Goal: Transaction & Acquisition: Purchase product/service

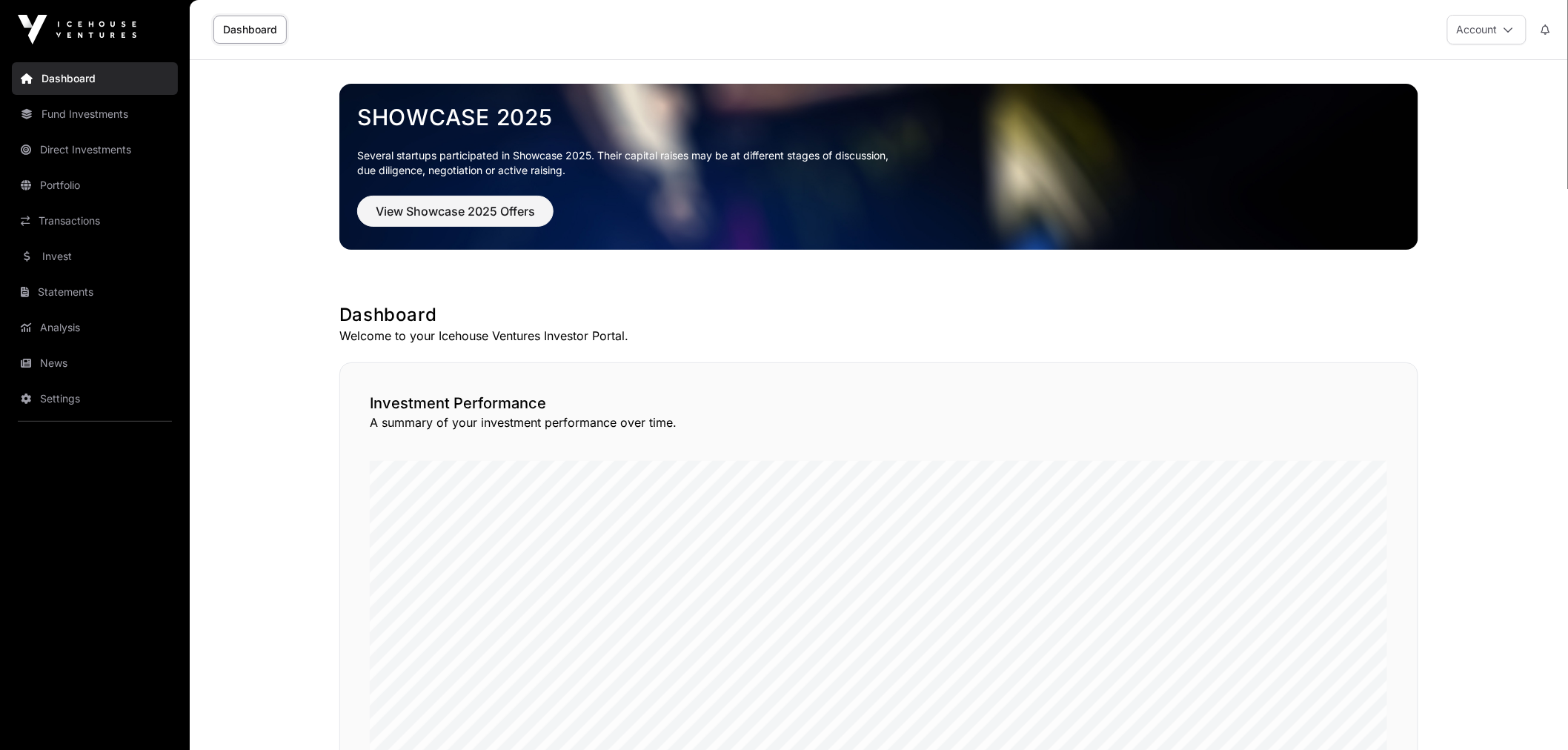
click at [106, 189] on link "Portfolio" at bounding box center [94, 185] width 166 height 33
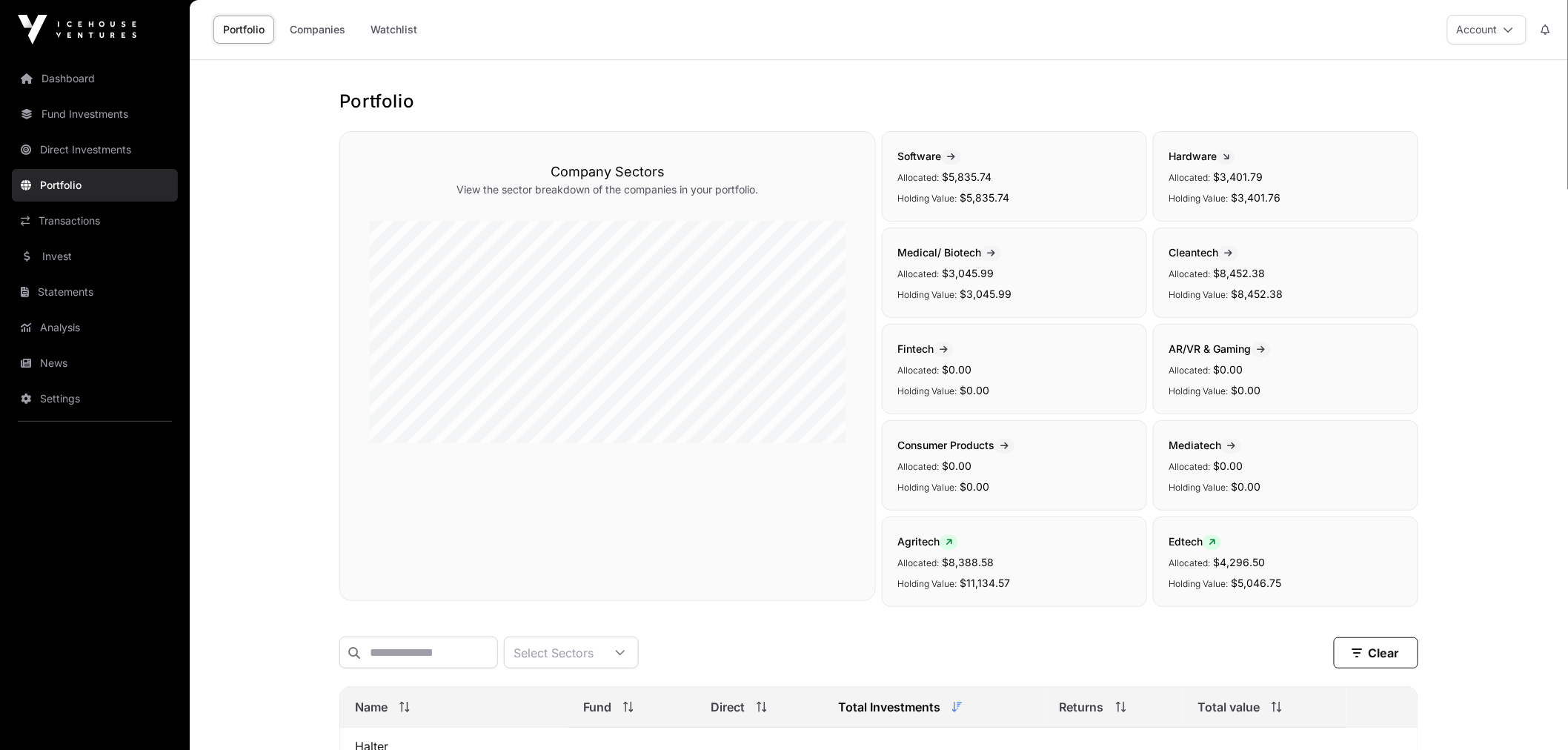
click at [405, 31] on link "Watchlist" at bounding box center [394, 29] width 66 height 28
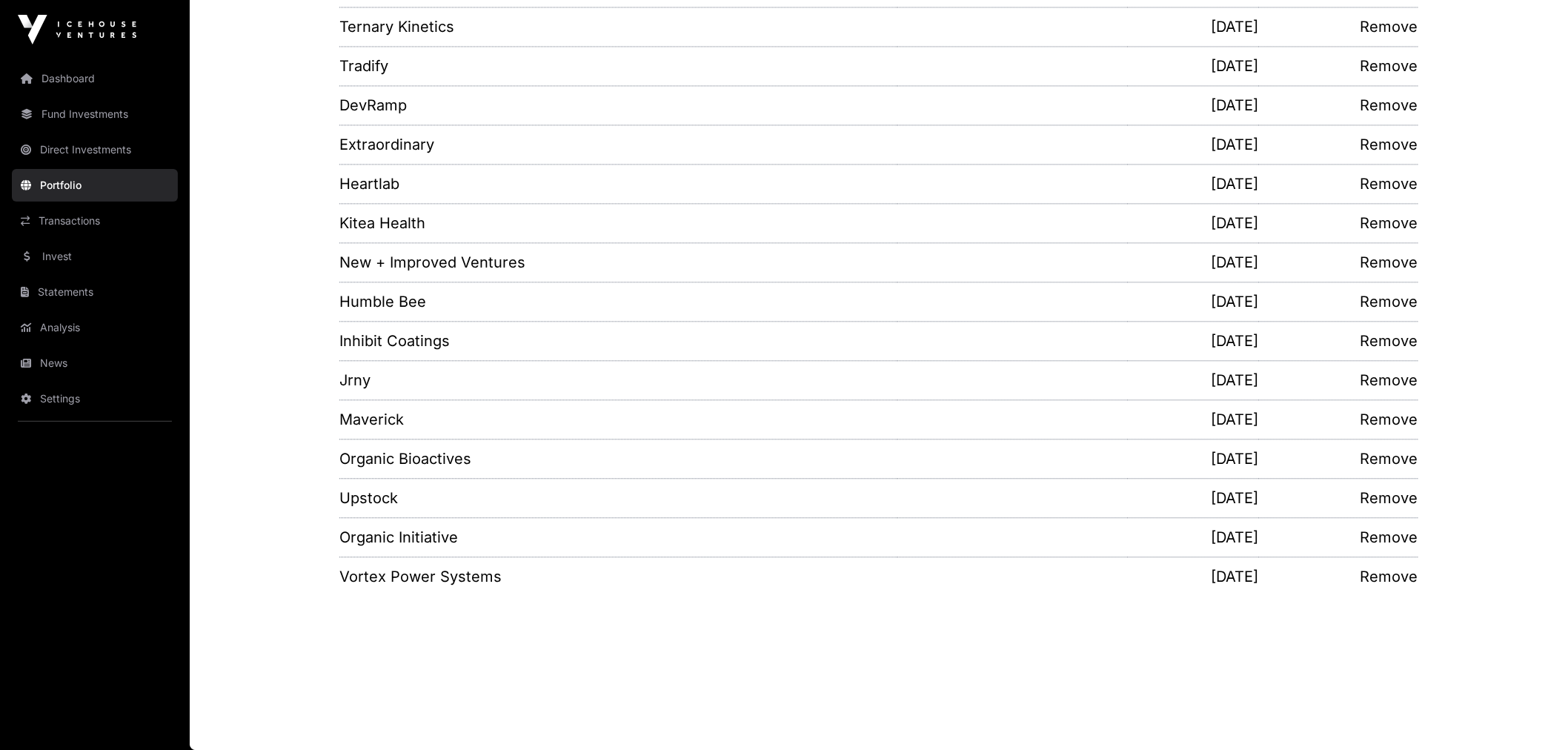
scroll to position [1240, 0]
click at [67, 262] on link "Invest" at bounding box center [94, 256] width 166 height 33
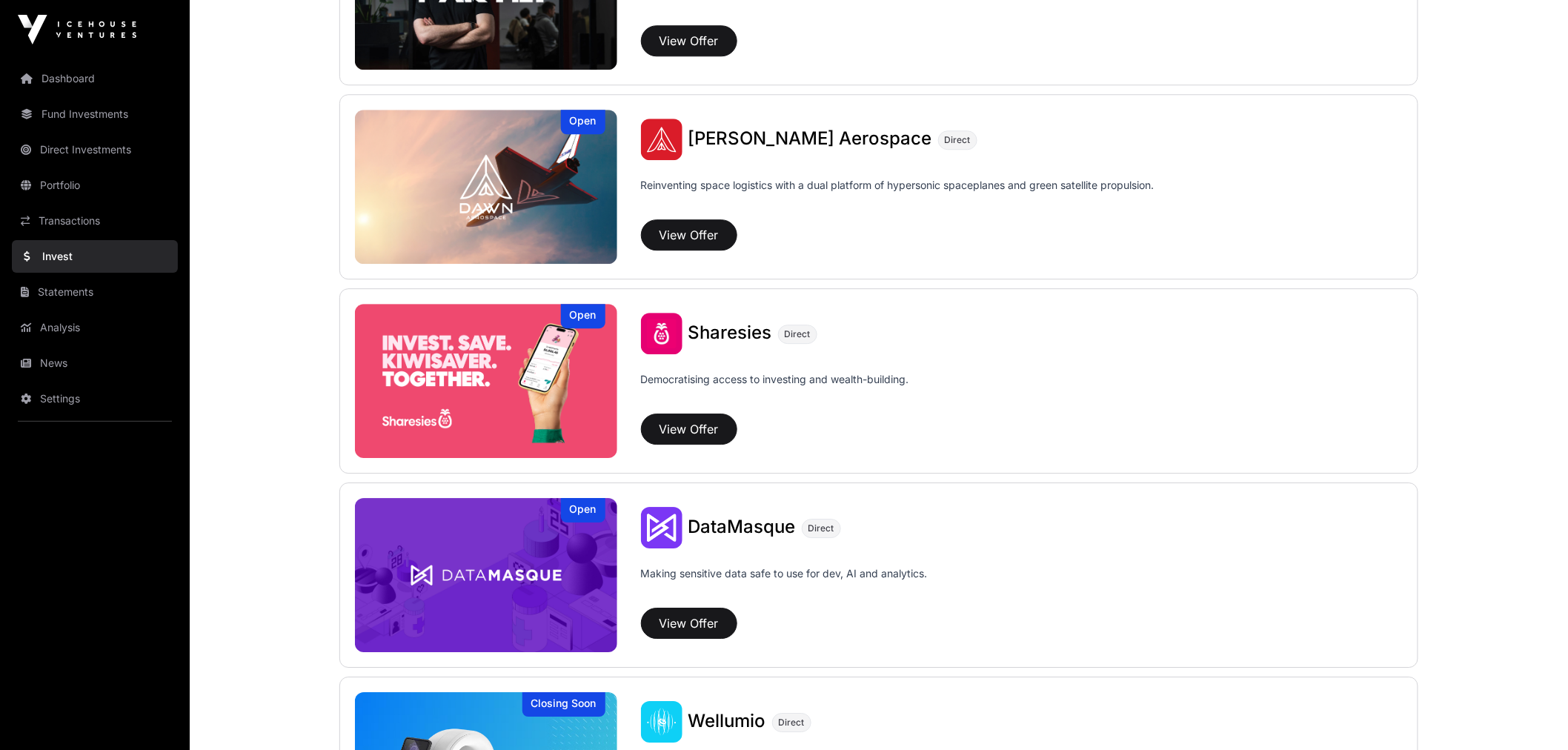
scroll to position [1640, 0]
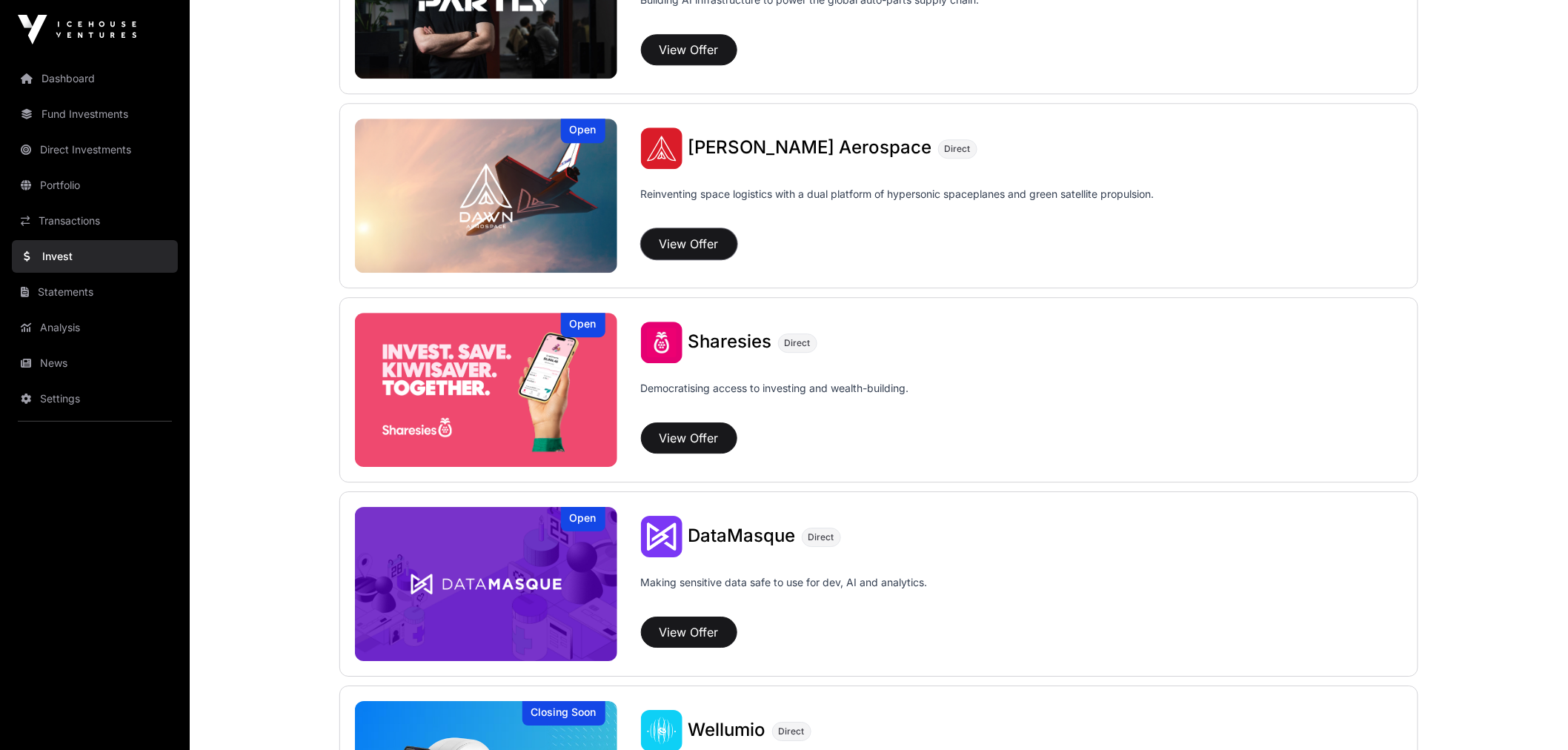
click at [705, 247] on button "View Offer" at bounding box center [689, 244] width 97 height 31
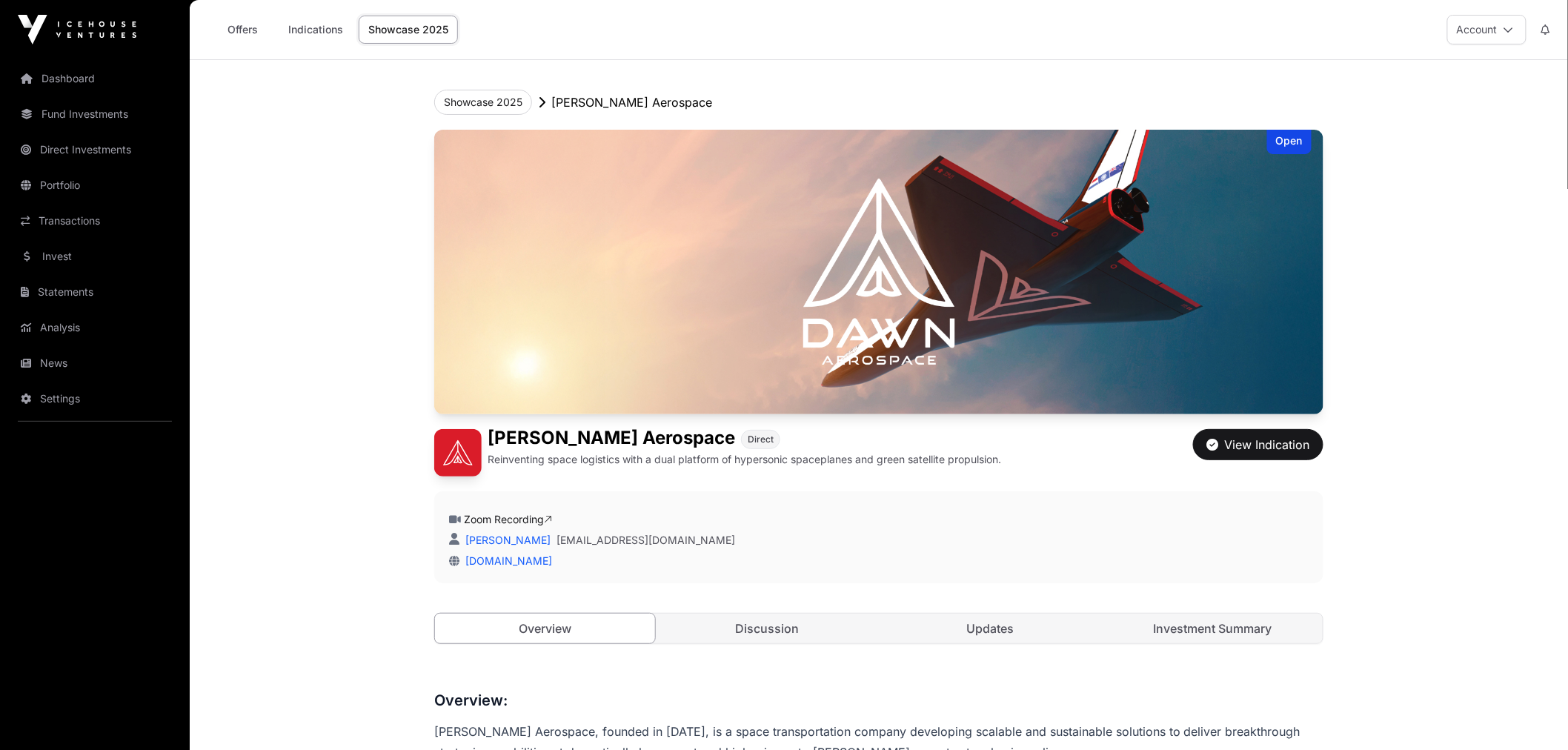
drag, startPoint x: 353, startPoint y: 604, endPoint x: 337, endPoint y: 254, distance: 350.4
click at [1255, 446] on div "View Indication" at bounding box center [1258, 444] width 103 height 18
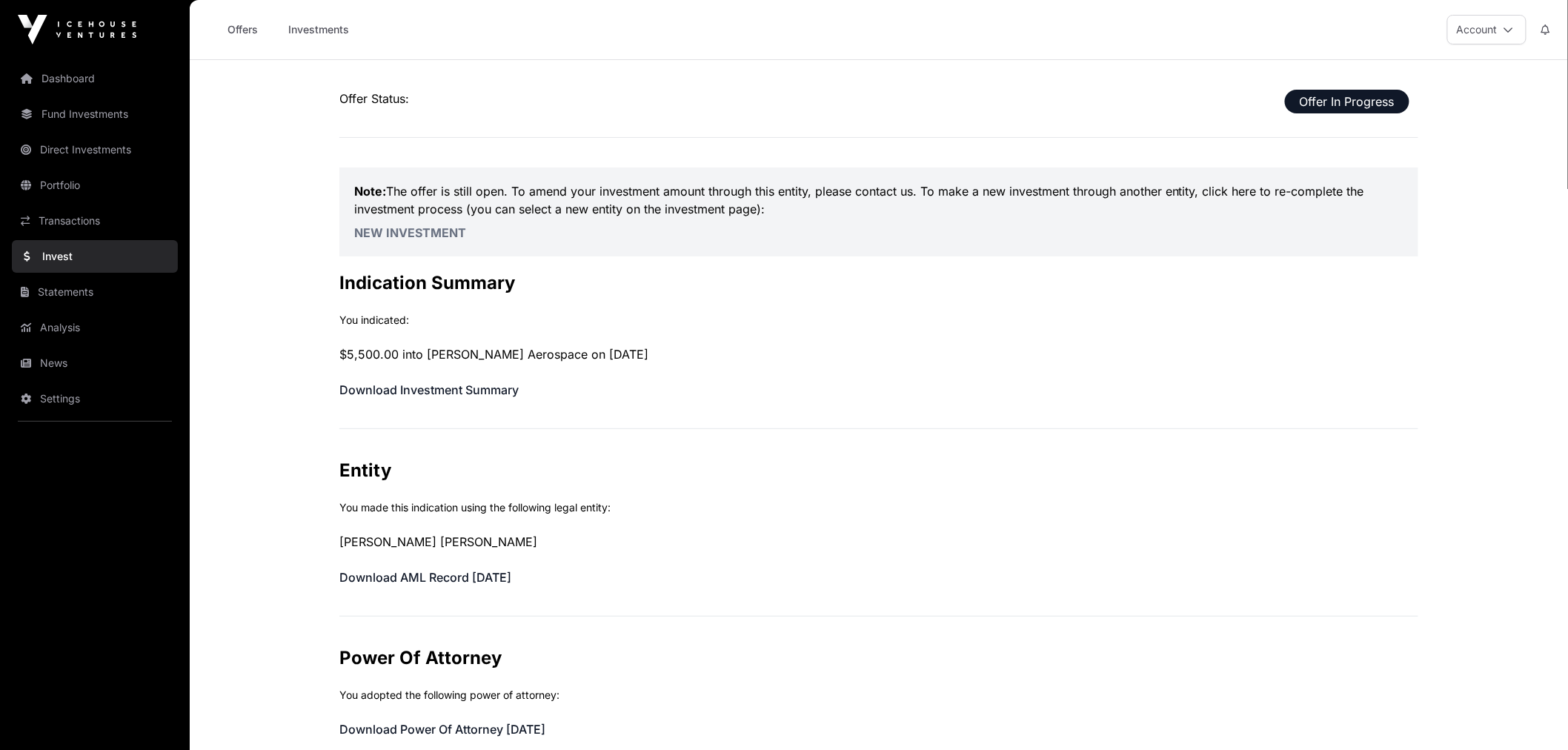
click at [113, 254] on link "Invest" at bounding box center [94, 256] width 166 height 33
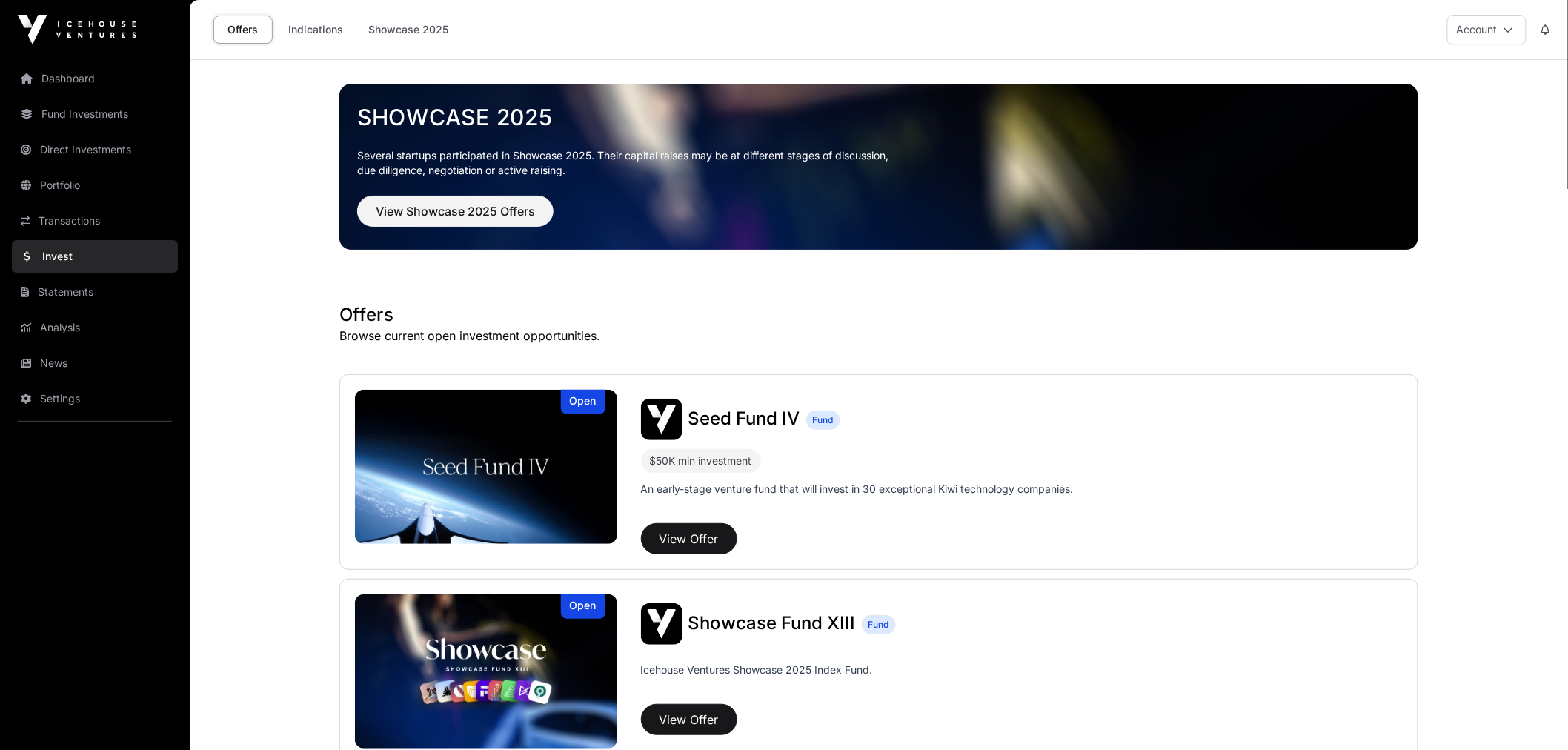
click at [252, 37] on link "Offers" at bounding box center [242, 29] width 59 height 28
click at [302, 33] on link "Indications" at bounding box center [315, 29] width 74 height 28
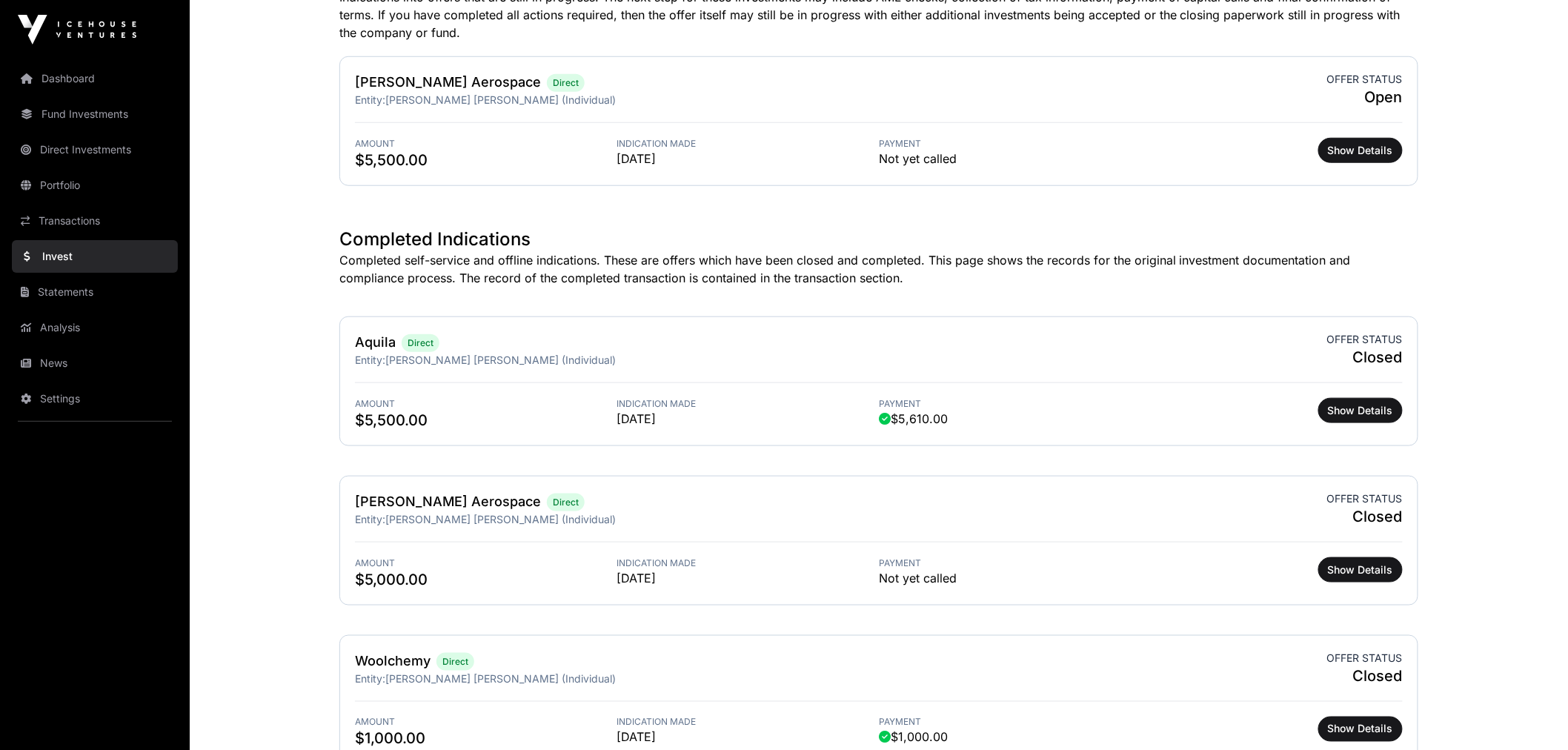
scroll to position [494, 0]
